Goal: Task Accomplishment & Management: Manage account settings

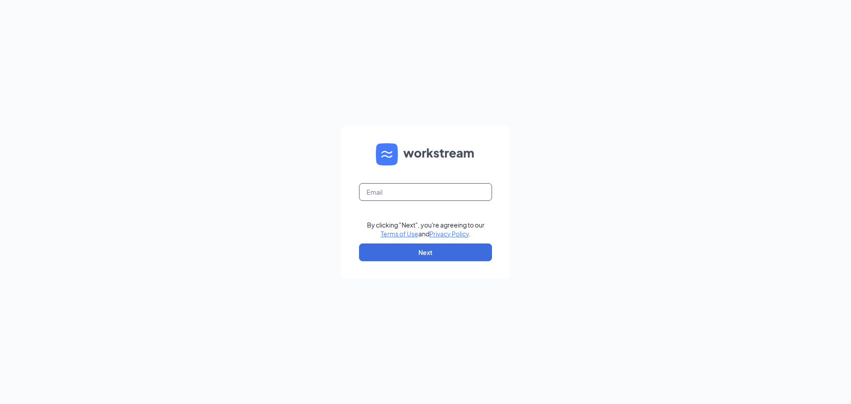
click at [462, 190] on input "text" at bounding box center [425, 192] width 133 height 18
type input "[PERSON_NAME][EMAIL_ADDRESS][DOMAIN_NAME]"
click at [463, 252] on button "Next" at bounding box center [425, 252] width 133 height 18
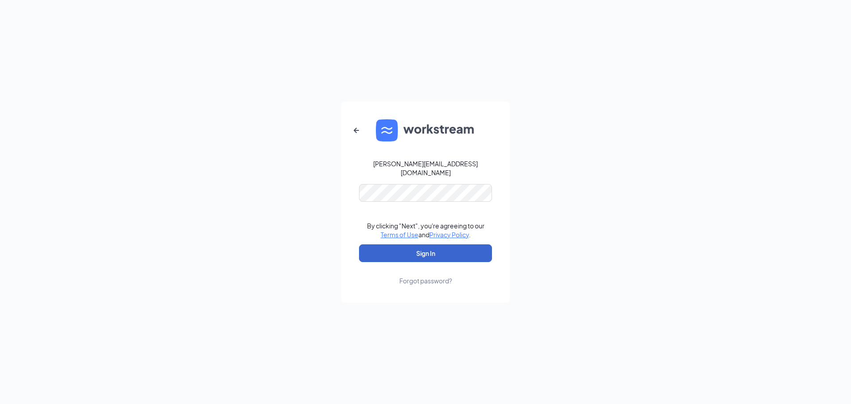
click at [443, 245] on button "Sign In" at bounding box center [425, 253] width 133 height 18
